Goal: Task Accomplishment & Management: Use online tool/utility

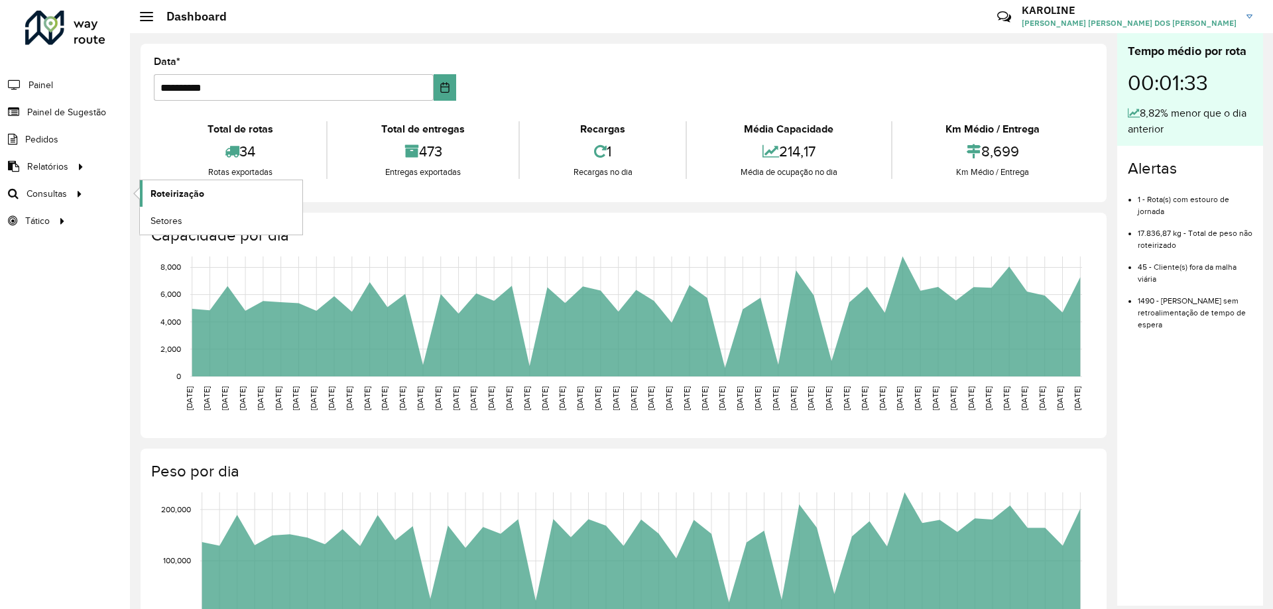
click at [160, 191] on span "Roteirização" at bounding box center [177, 194] width 54 height 14
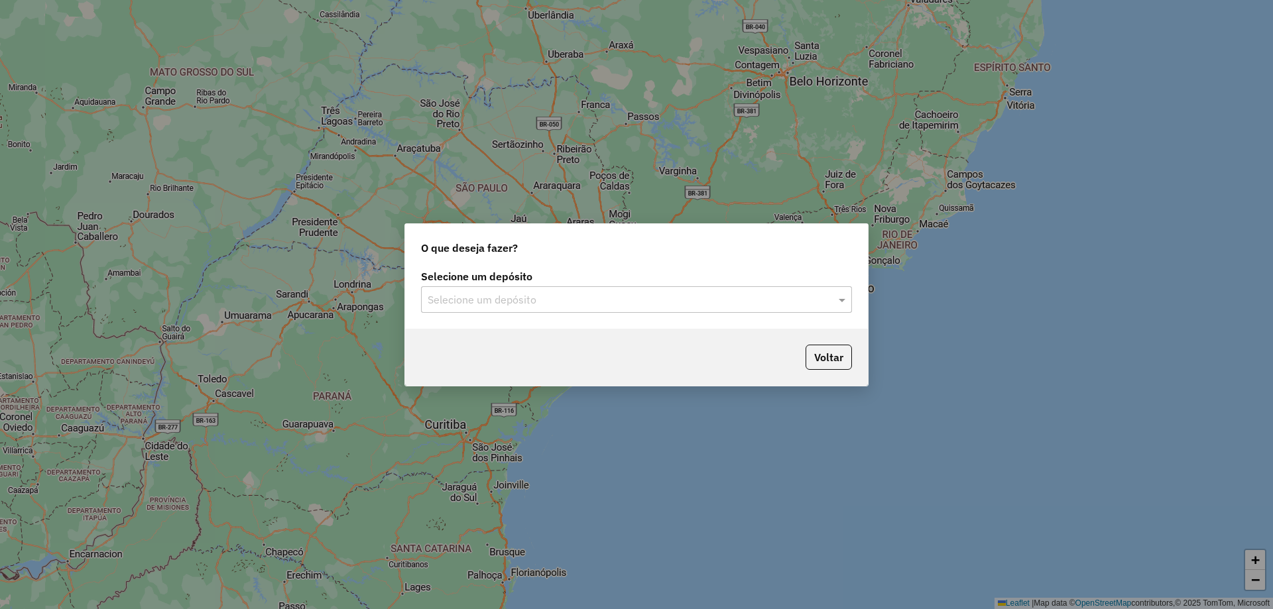
click at [702, 284] on div "Selecione um depósito Selecione um depósito" at bounding box center [636, 292] width 431 height 41
click at [697, 298] on input "text" at bounding box center [623, 300] width 391 height 16
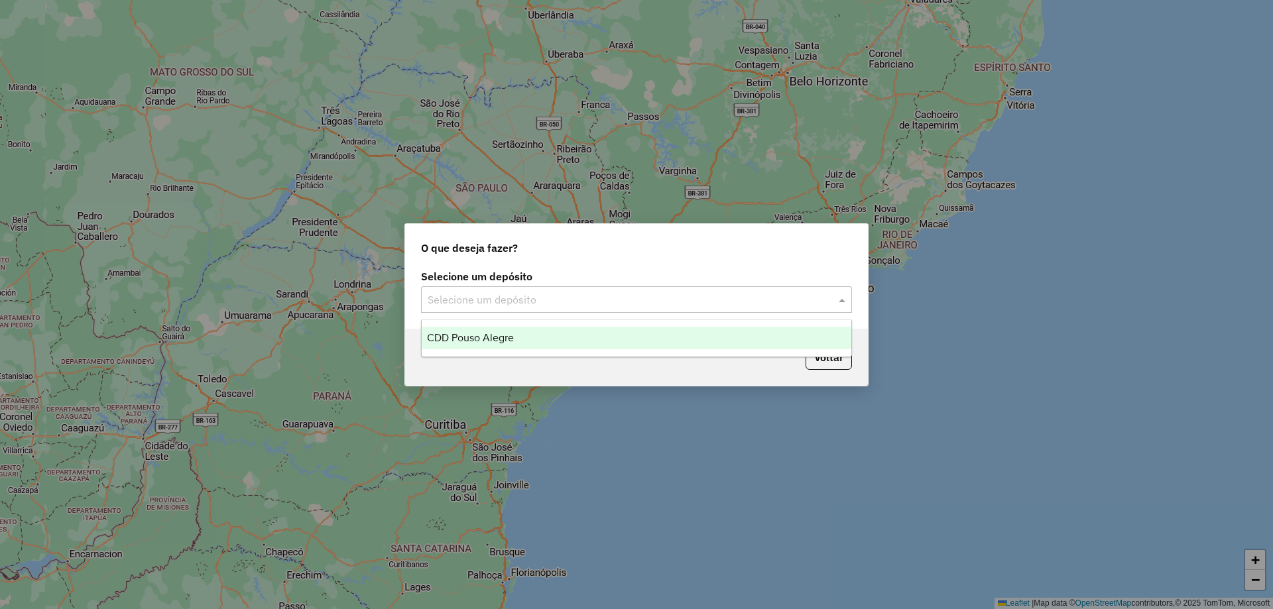
click at [530, 334] on div "CDD Pouso Alegre" at bounding box center [637, 338] width 430 height 23
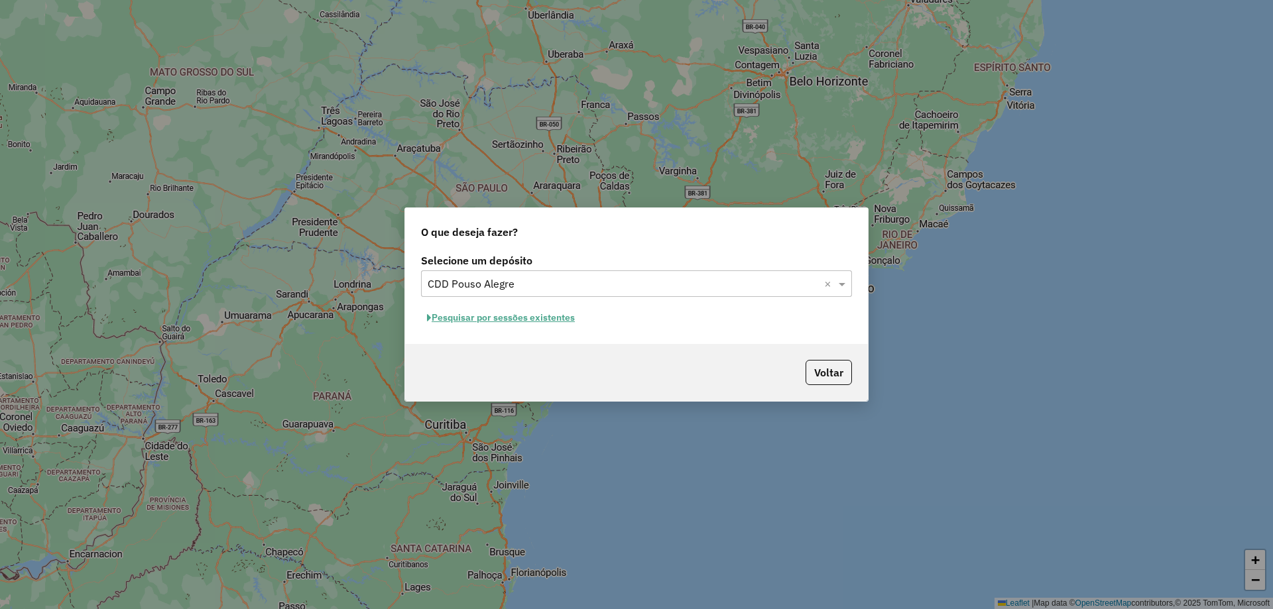
click at [568, 314] on button "Pesquisar por sessões existentes" at bounding box center [501, 318] width 160 height 21
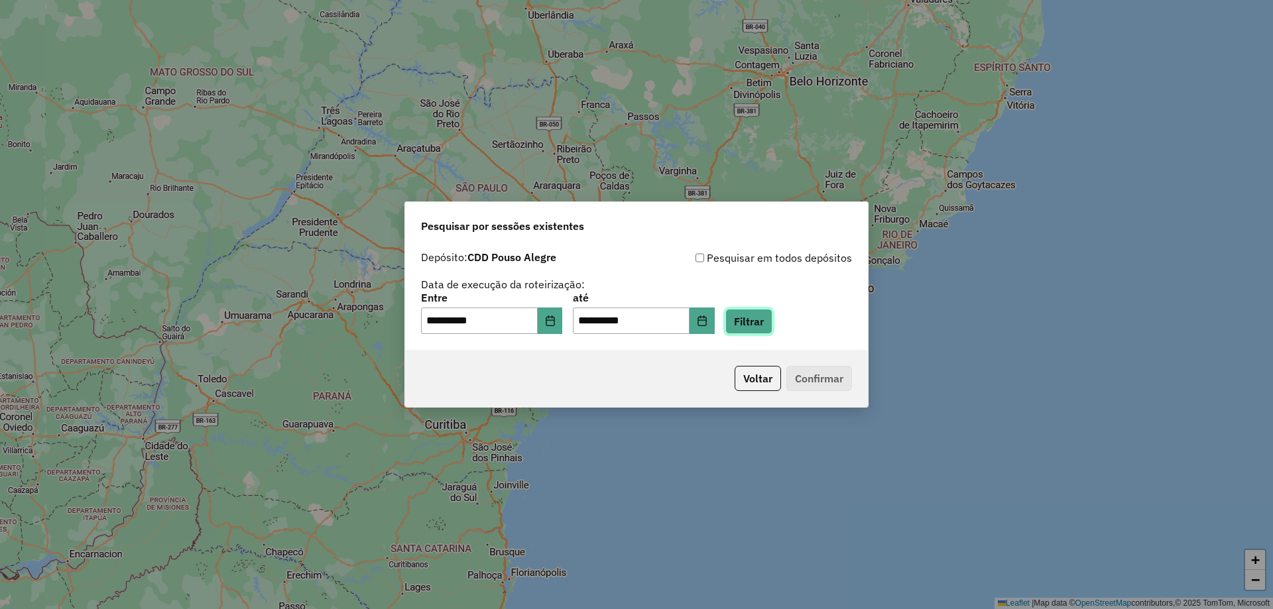
click at [772, 331] on button "Filtrar" at bounding box center [748, 321] width 47 height 25
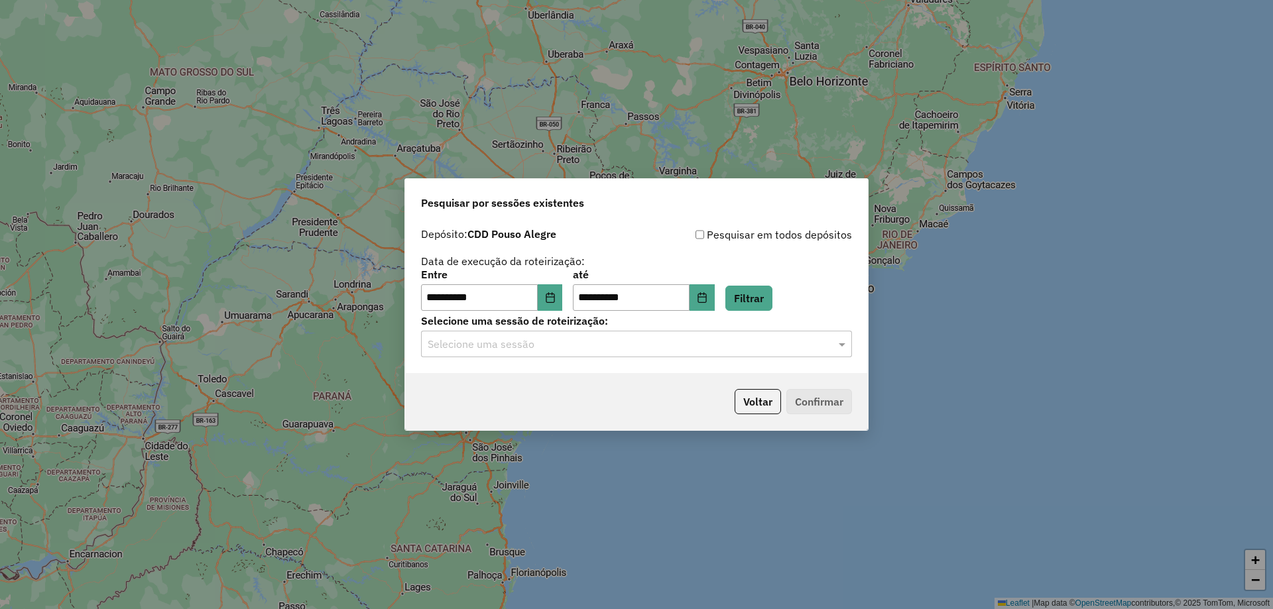
click at [585, 337] on input "text" at bounding box center [623, 345] width 391 height 16
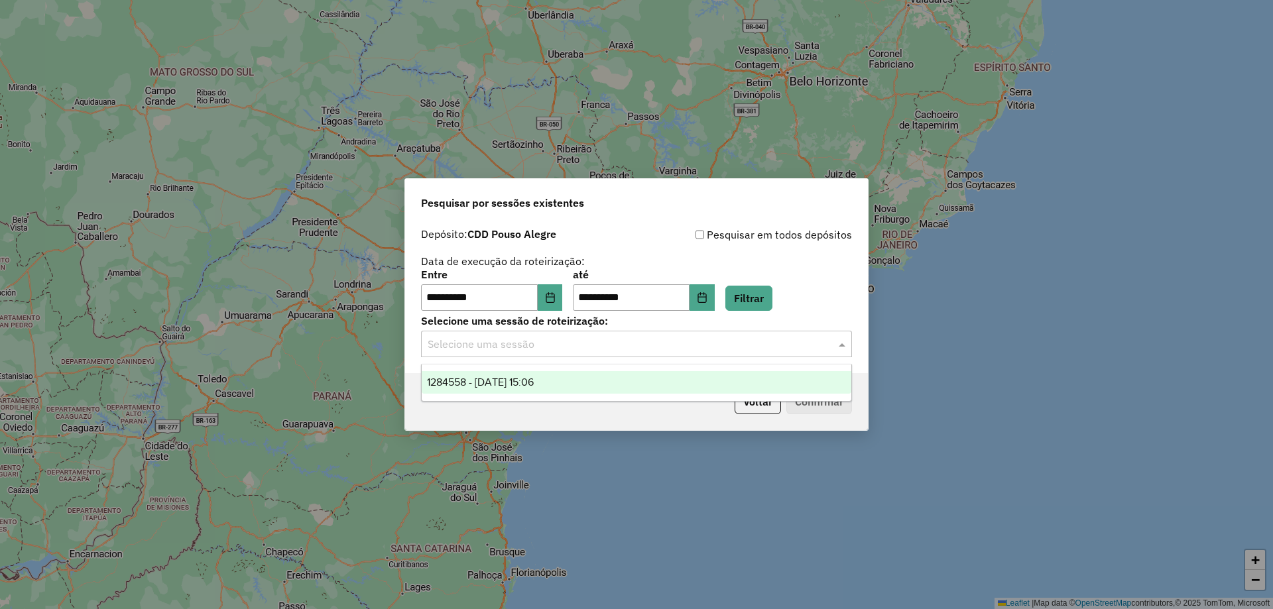
click at [514, 382] on span "1284558 - [DATE] 15:06" at bounding box center [480, 382] width 107 height 11
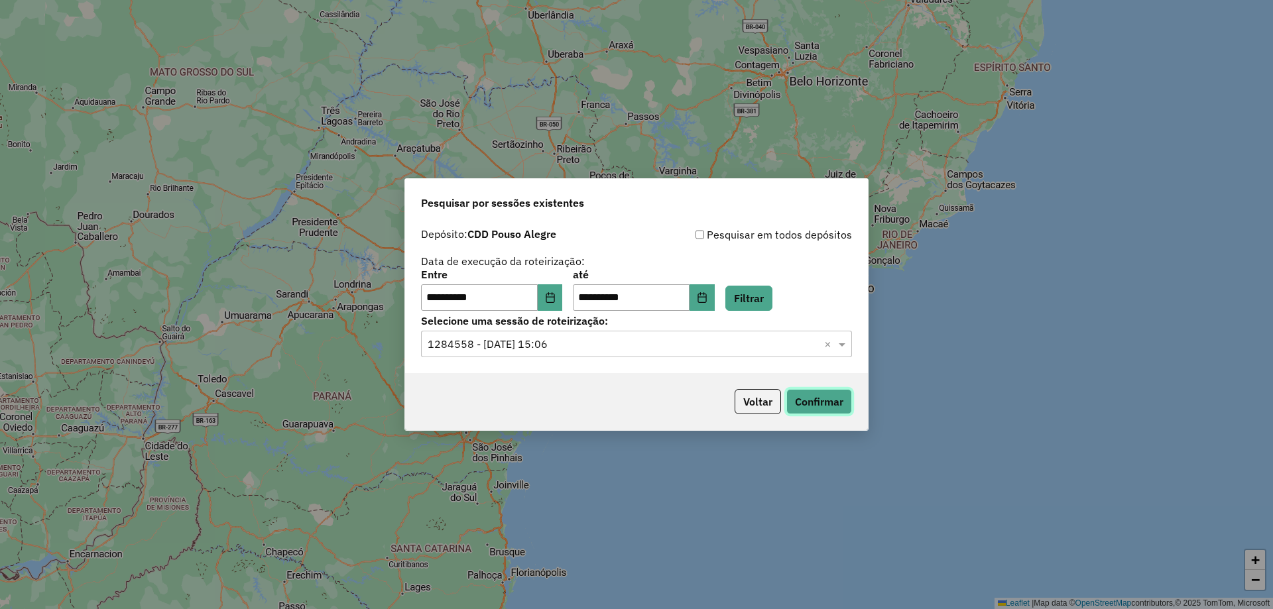
click at [804, 402] on button "Confirmar" at bounding box center [819, 401] width 66 height 25
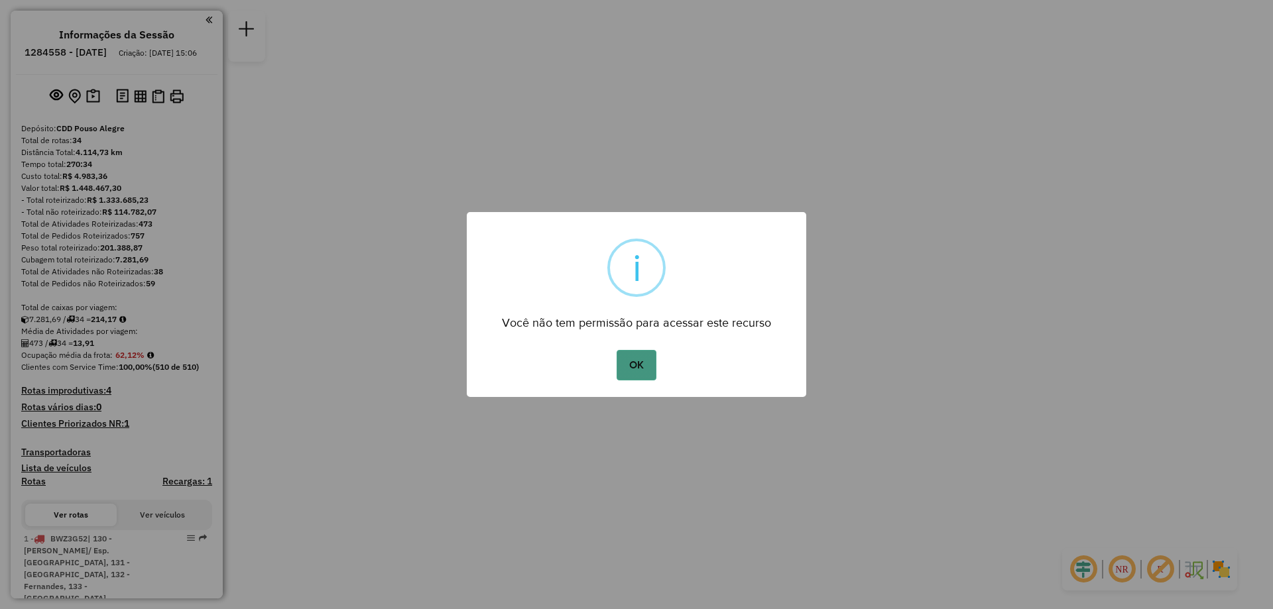
click at [644, 363] on button "OK" at bounding box center [636, 365] width 39 height 30
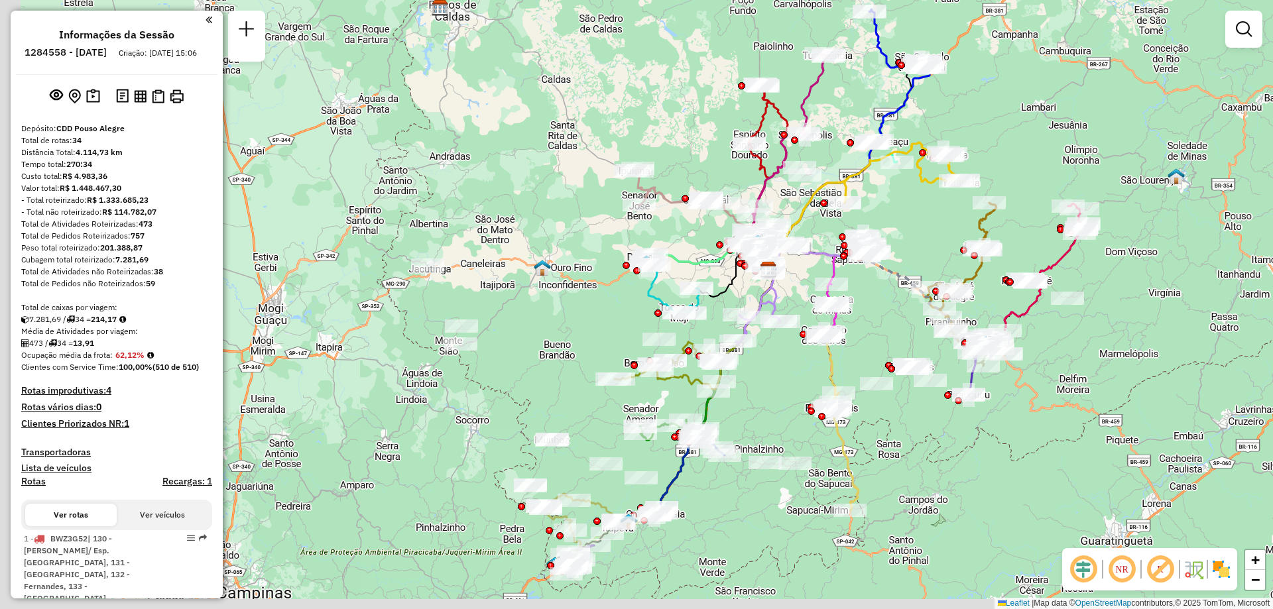
drag, startPoint x: 890, startPoint y: 474, endPoint x: 1022, endPoint y: 439, distance: 136.5
click at [1022, 439] on div "Janela de atendimento Grade de atendimento Capacidade Transportadoras Veículos …" at bounding box center [636, 304] width 1273 height 609
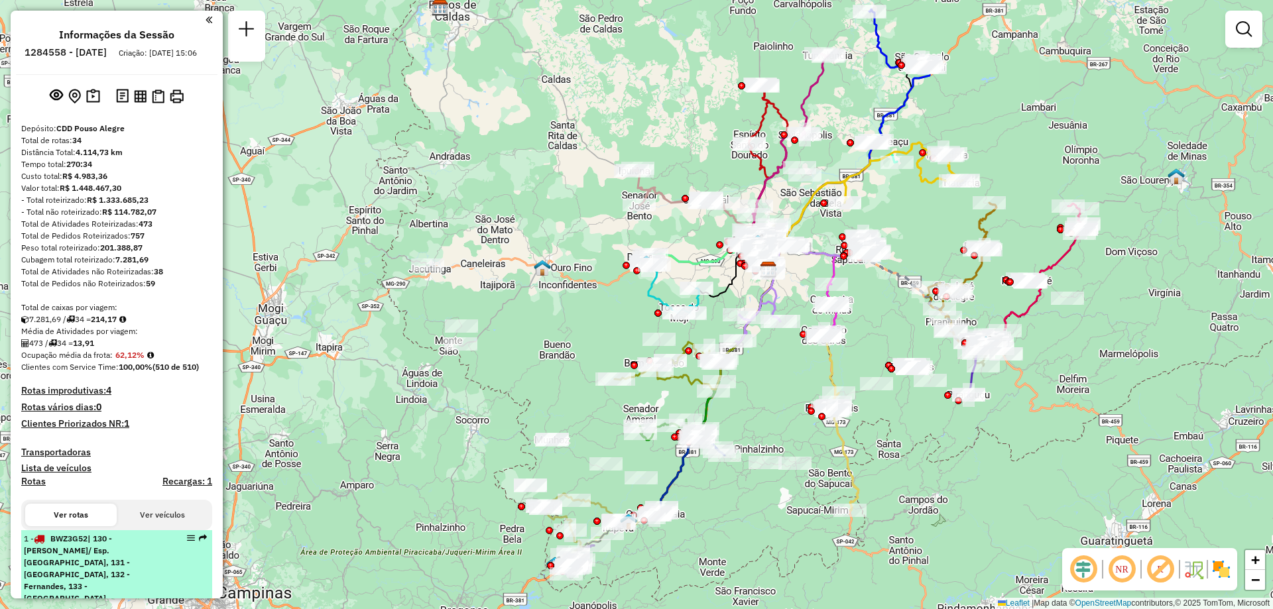
scroll to position [66, 0]
